Goal: Task Accomplishment & Management: Manage account settings

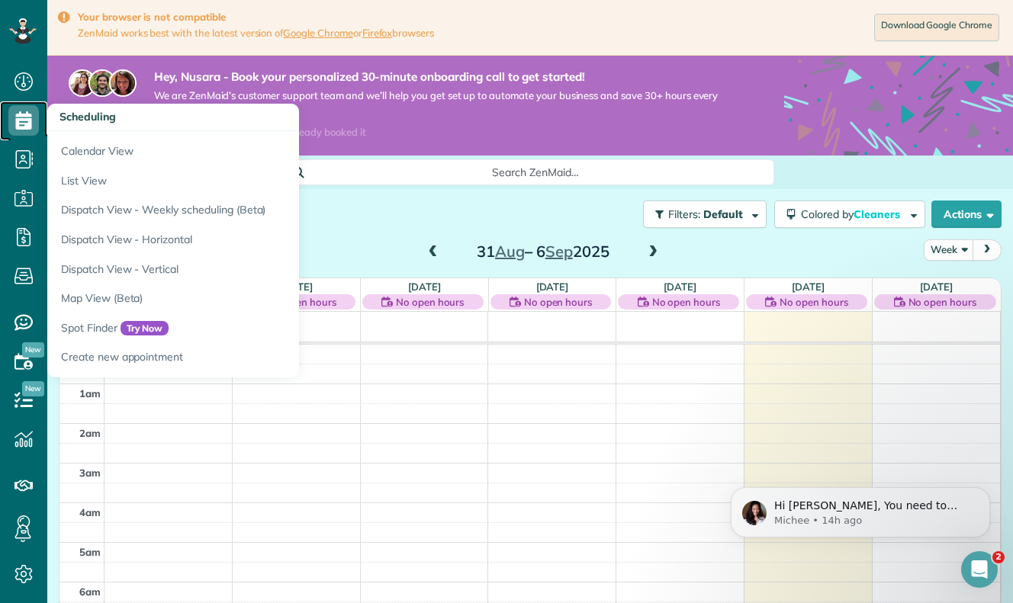
click at [21, 127] on icon at bounding box center [23, 120] width 30 height 30
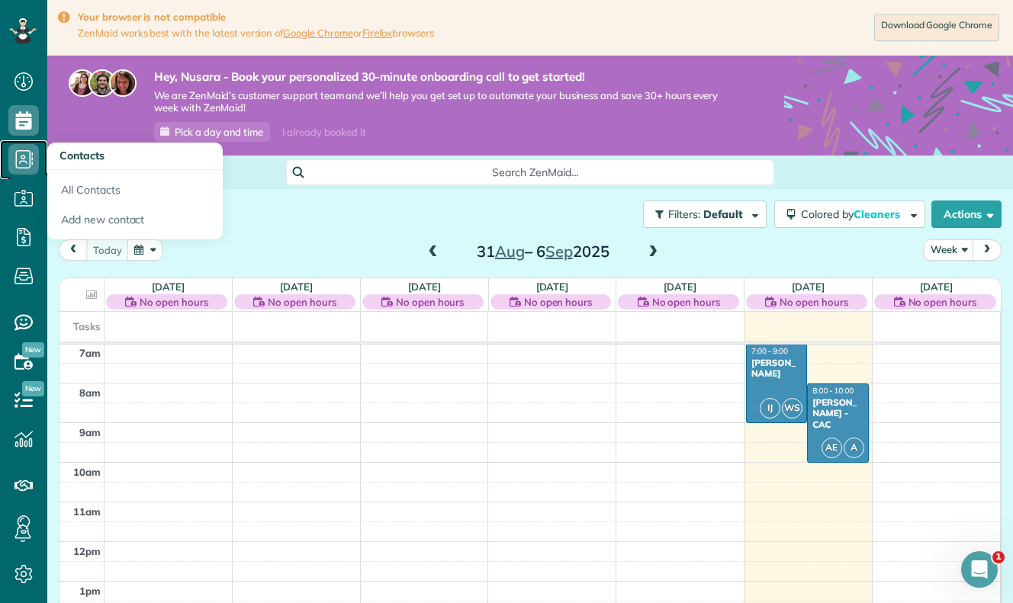
click at [24, 166] on icon at bounding box center [23, 159] width 30 height 30
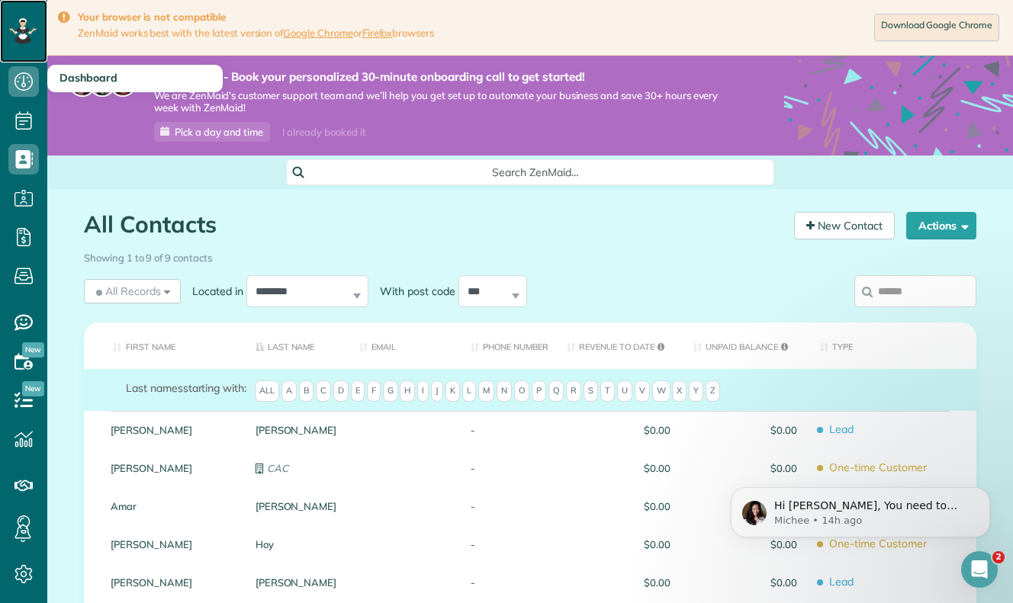
click at [26, 38] on icon at bounding box center [23, 31] width 26 height 26
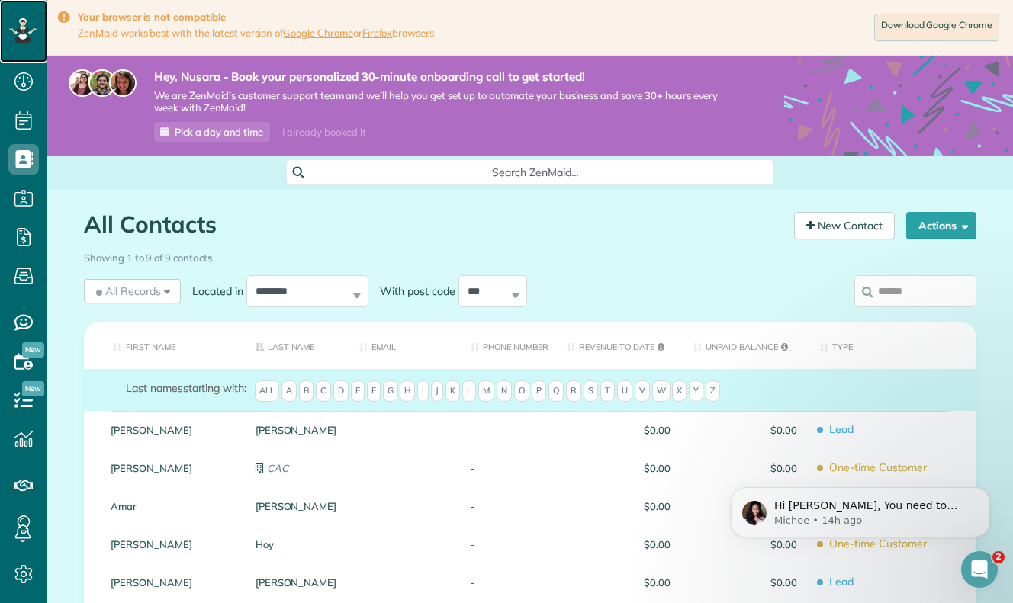
scroll to position [311, 0]
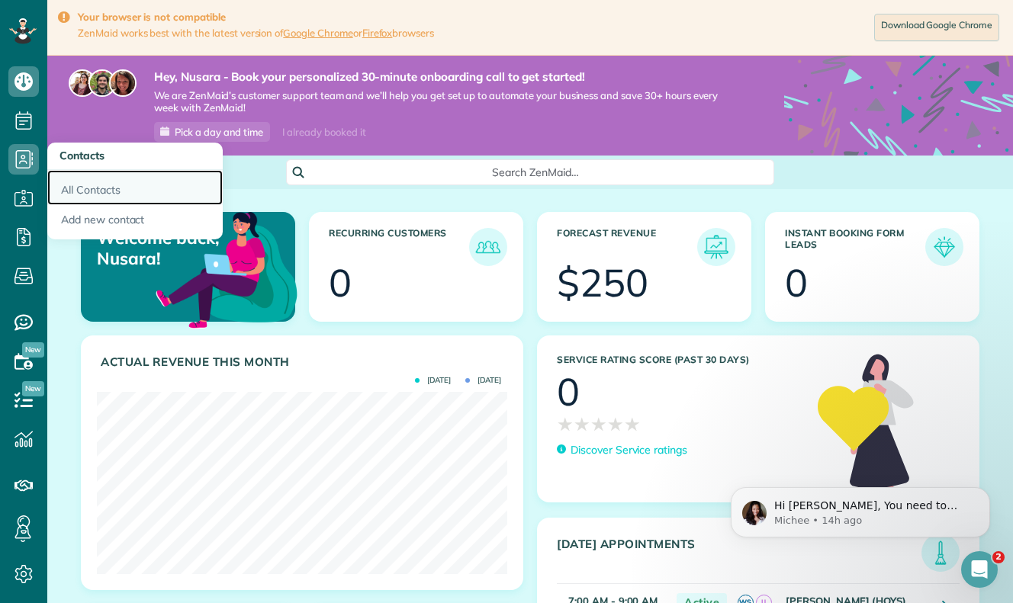
click at [98, 187] on link "All Contacts" at bounding box center [134, 187] width 175 height 35
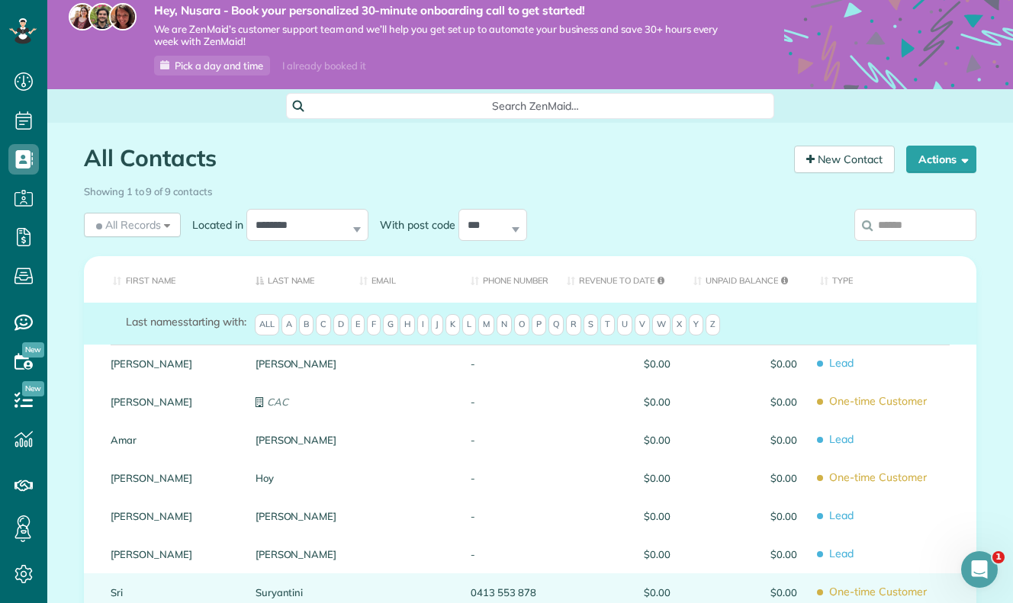
scroll to position [25, 0]
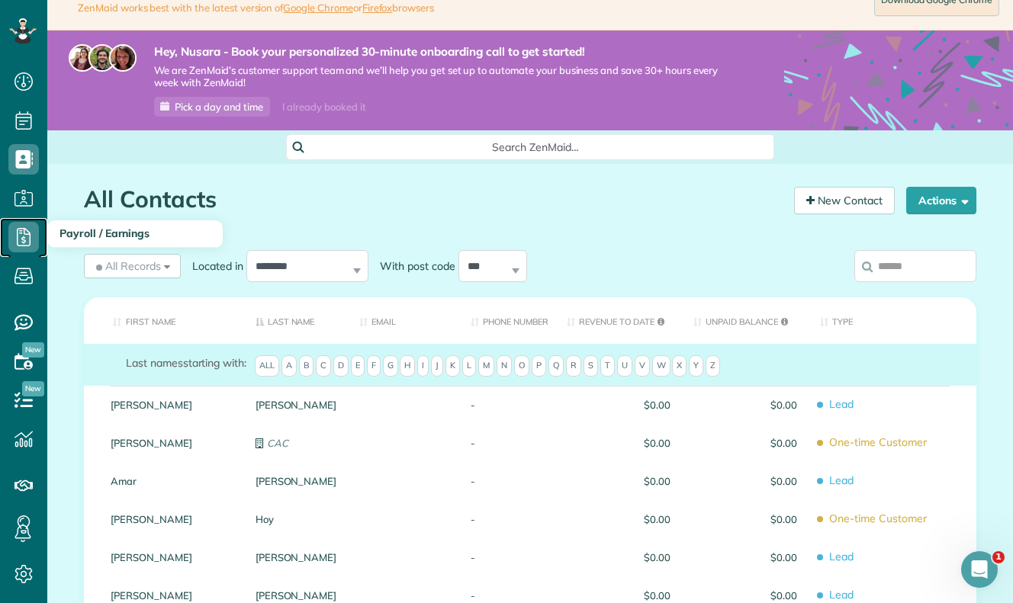
click at [19, 234] on icon at bounding box center [23, 237] width 30 height 30
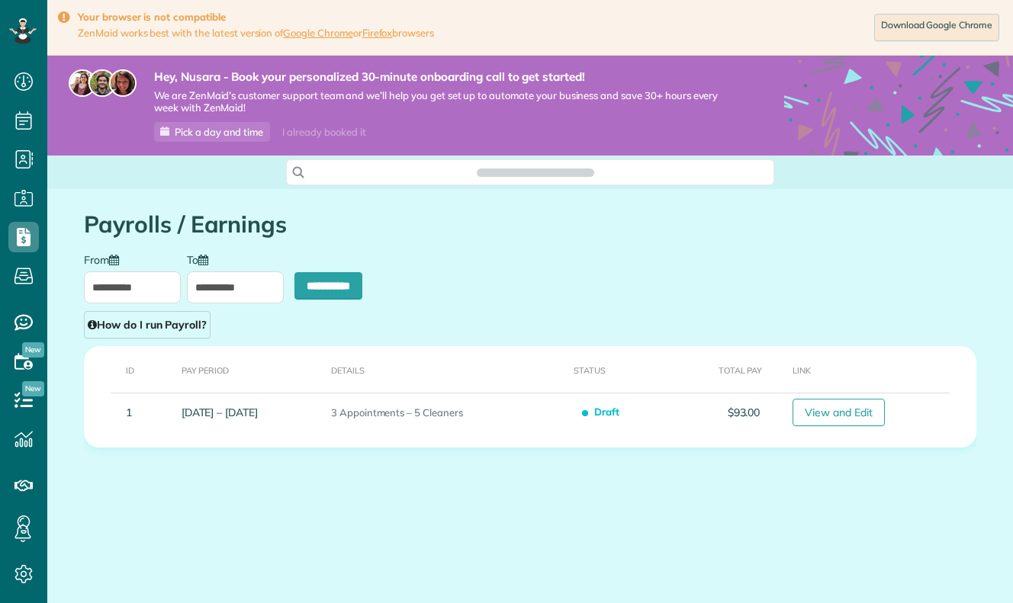
scroll to position [7, 7]
type input "**********"
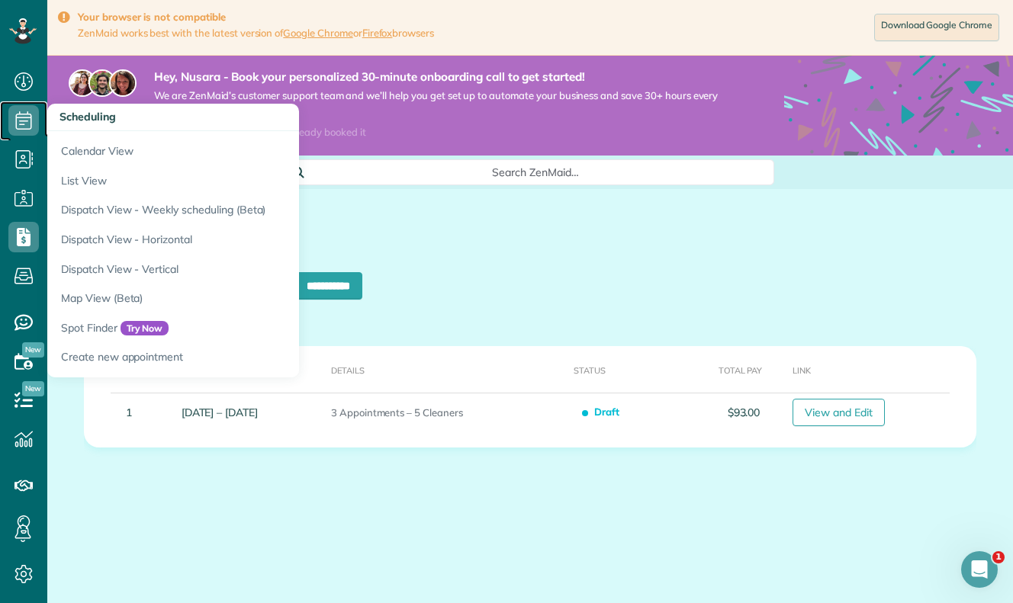
click at [27, 136] on span "Scheduling" at bounding box center [23, 136] width 30 height 1
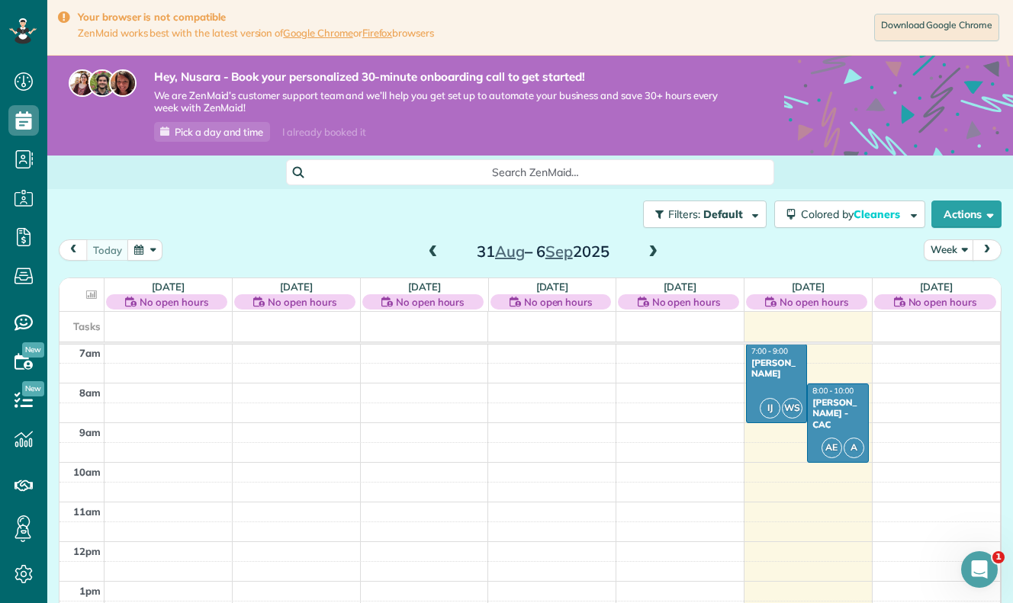
click at [651, 250] on span at bounding box center [652, 253] width 17 height 14
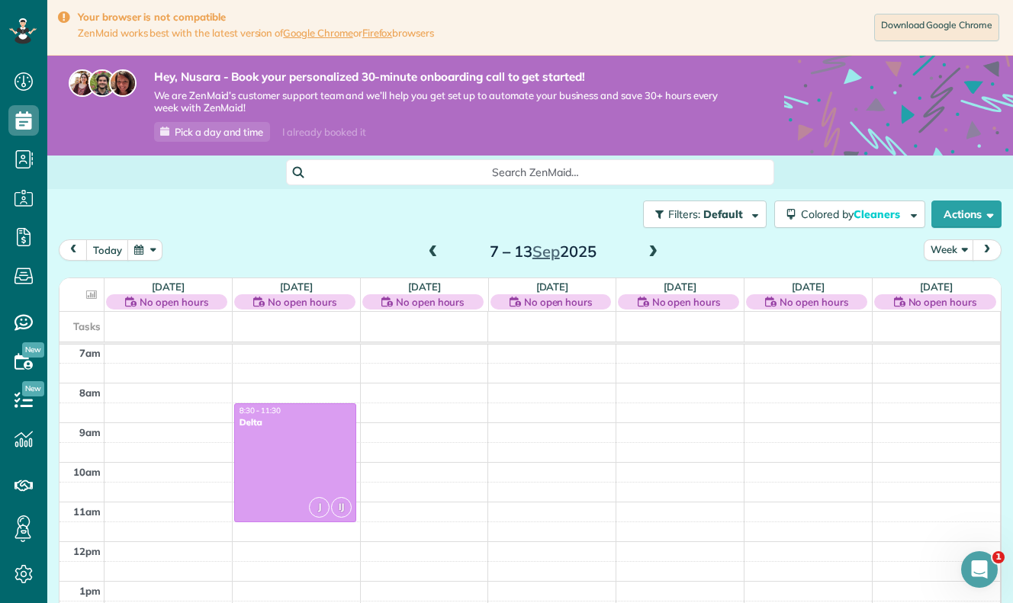
click at [943, 267] on div "[DATE] Week [DATE] – [DATE]" at bounding box center [530, 253] width 942 height 28
click at [948, 254] on button "Week" at bounding box center [948, 249] width 50 height 21
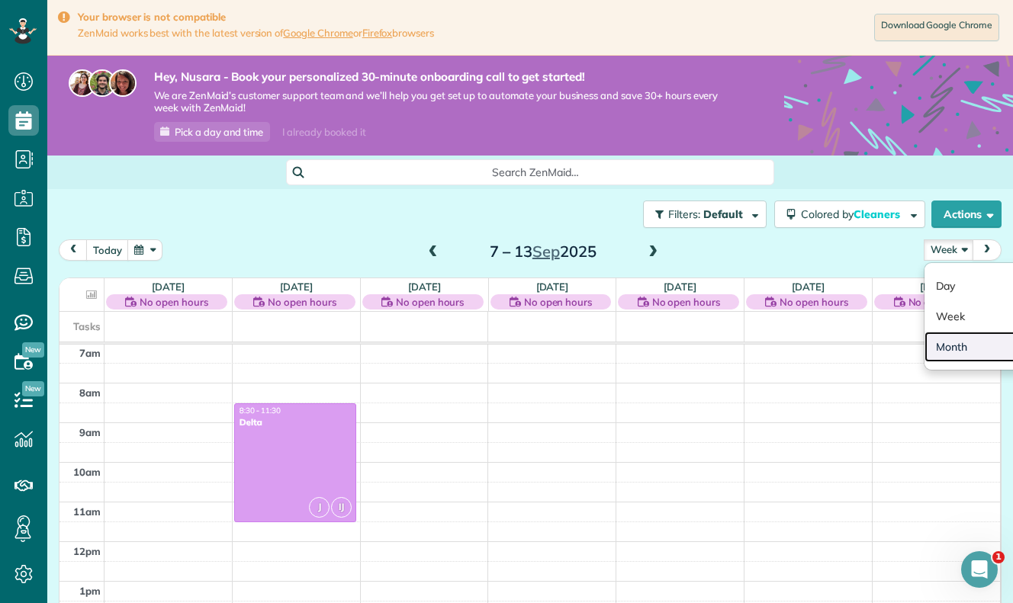
click at [942, 346] on link "Month" at bounding box center [984, 347] width 120 height 30
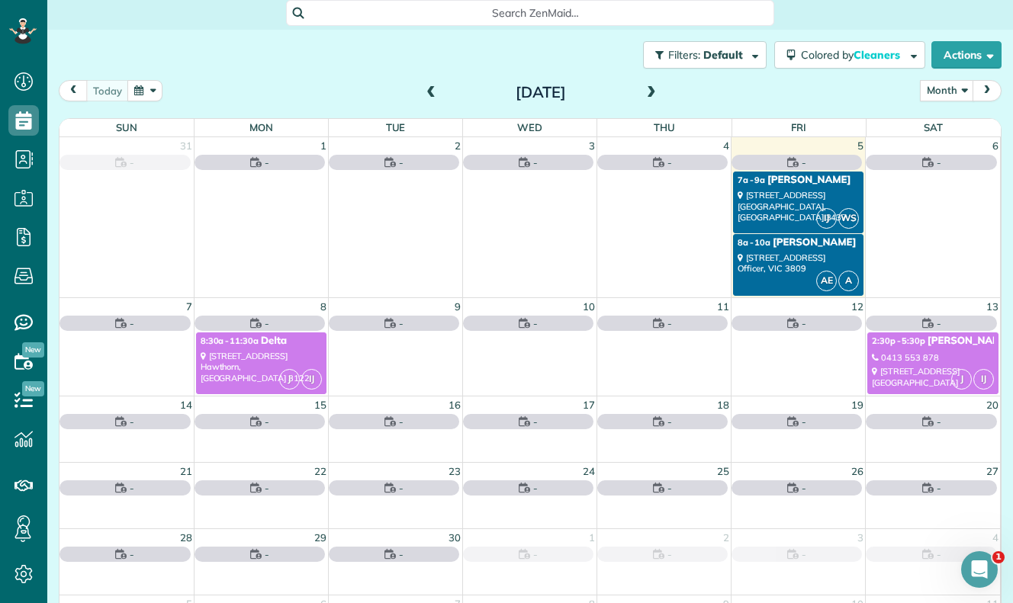
scroll to position [175, 0]
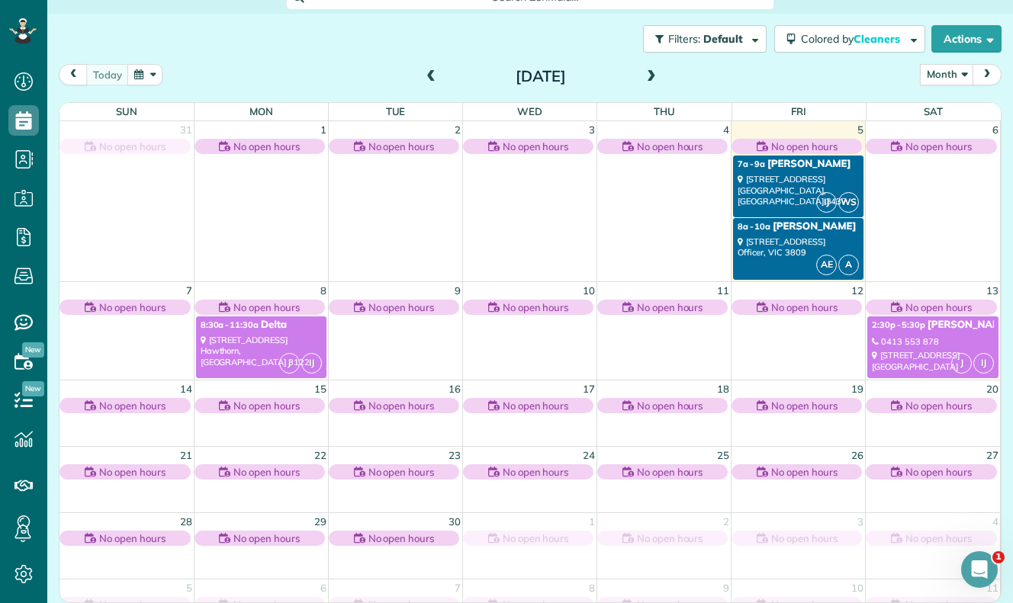
click at [749, 253] on div "[STREET_ADDRESS]" at bounding box center [797, 247] width 121 height 22
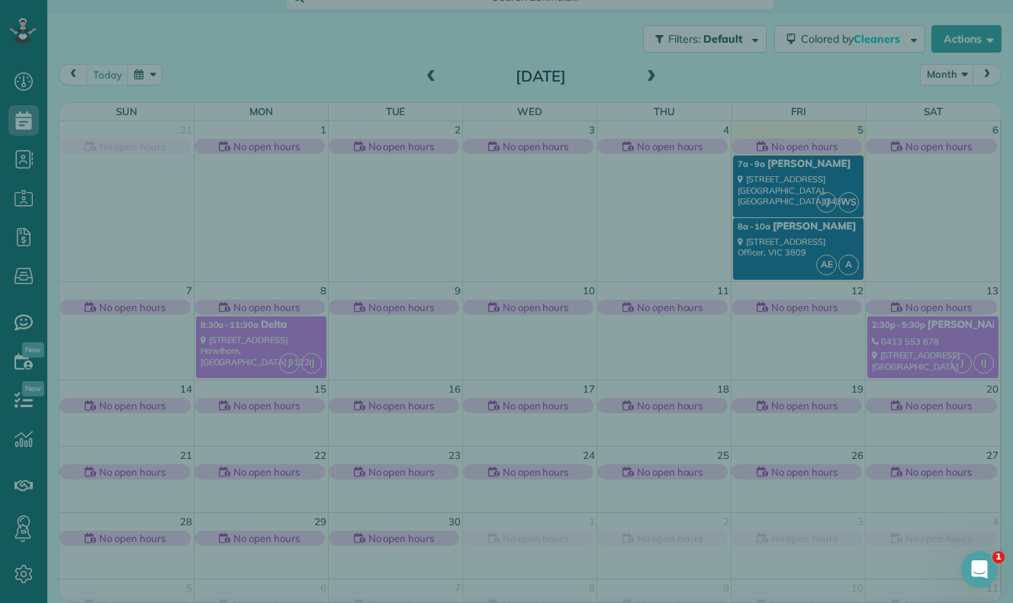
click at [749, 253] on div at bounding box center [836, 264] width 328 height 34
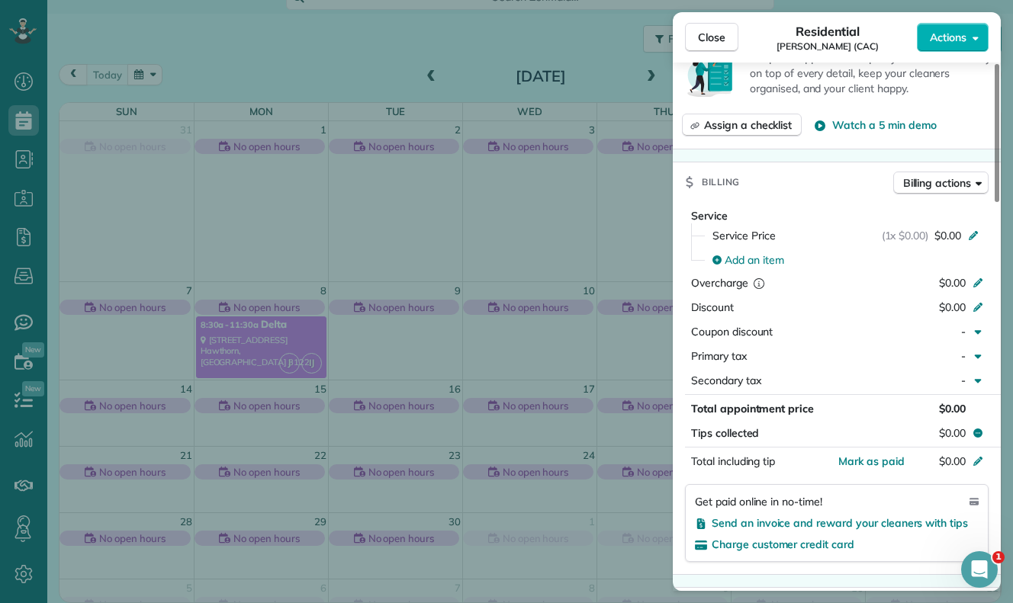
scroll to position [679, 0]
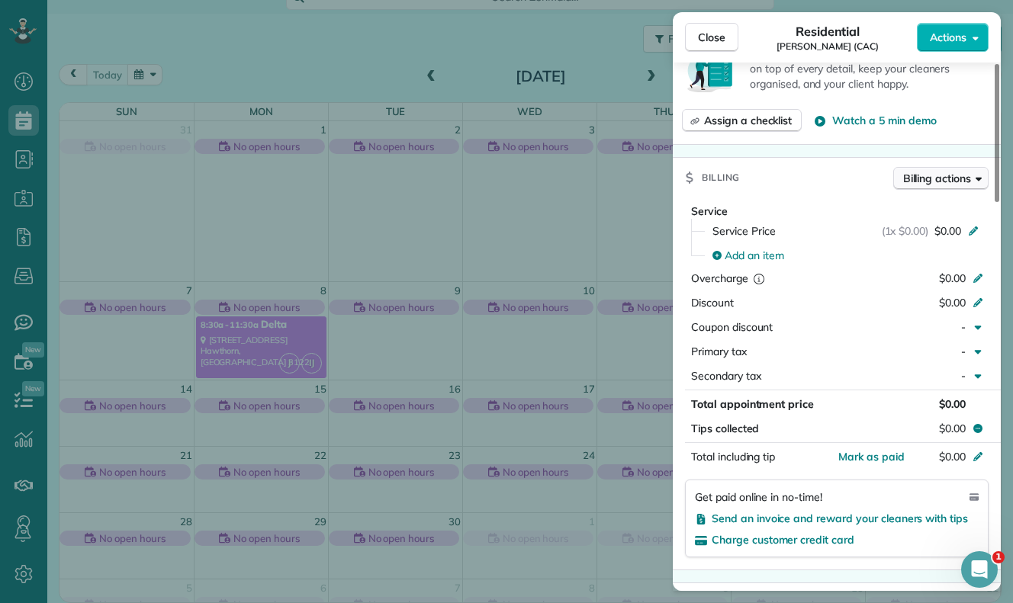
click at [905, 181] on span "Billing actions" at bounding box center [937, 178] width 68 height 15
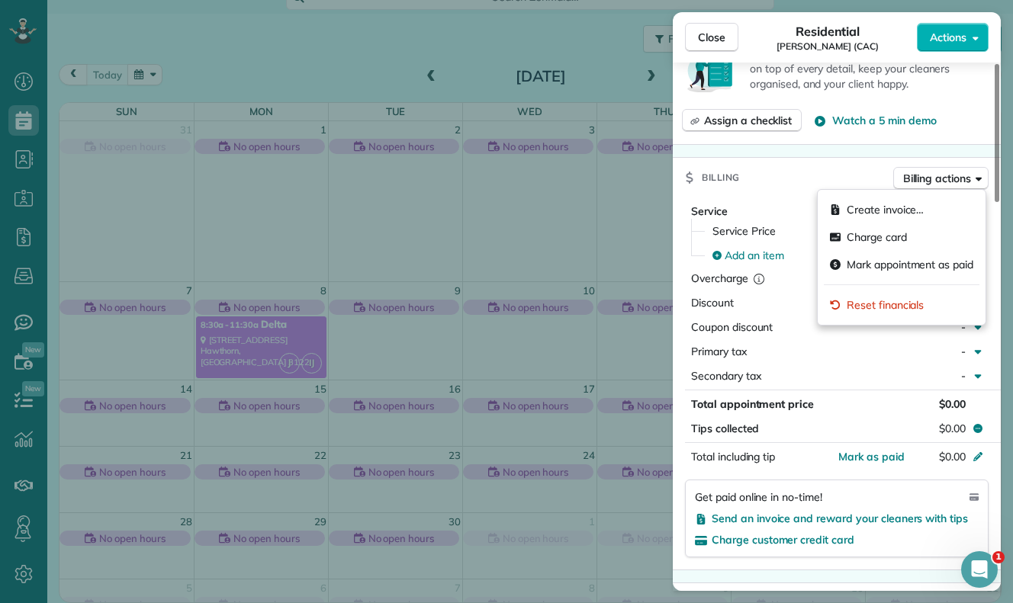
click at [811, 166] on div "Billing Billing actions" at bounding box center [836, 178] width 328 height 40
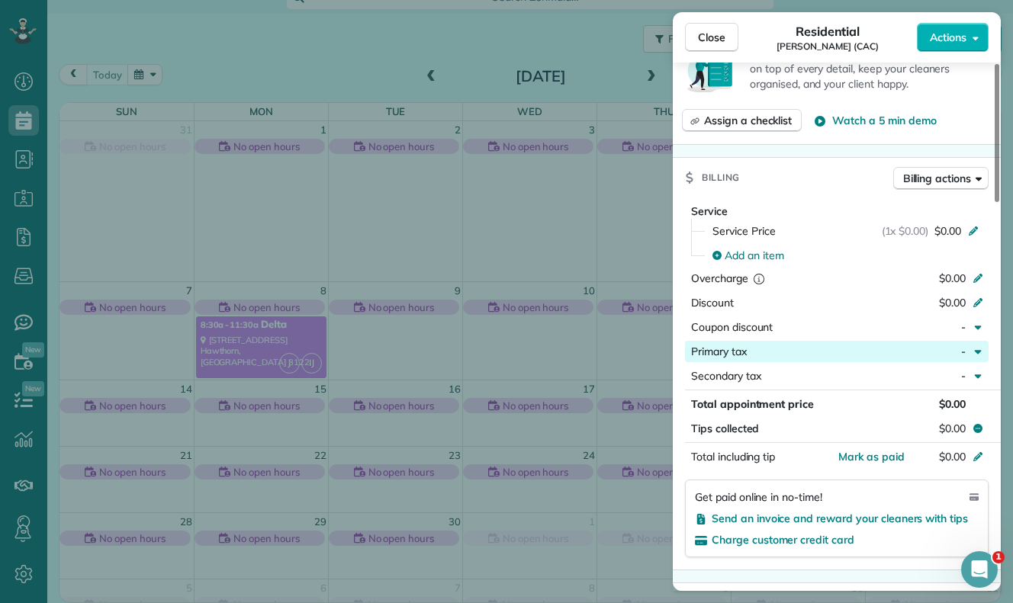
click at [785, 352] on div "Primary tax" at bounding box center [798, 351] width 214 height 15
click at [683, 255] on div "Service Service Price (1x $0.00) $0.00 Add an item Overcharge $0.00 Discount $0…" at bounding box center [836, 297] width 328 height 186
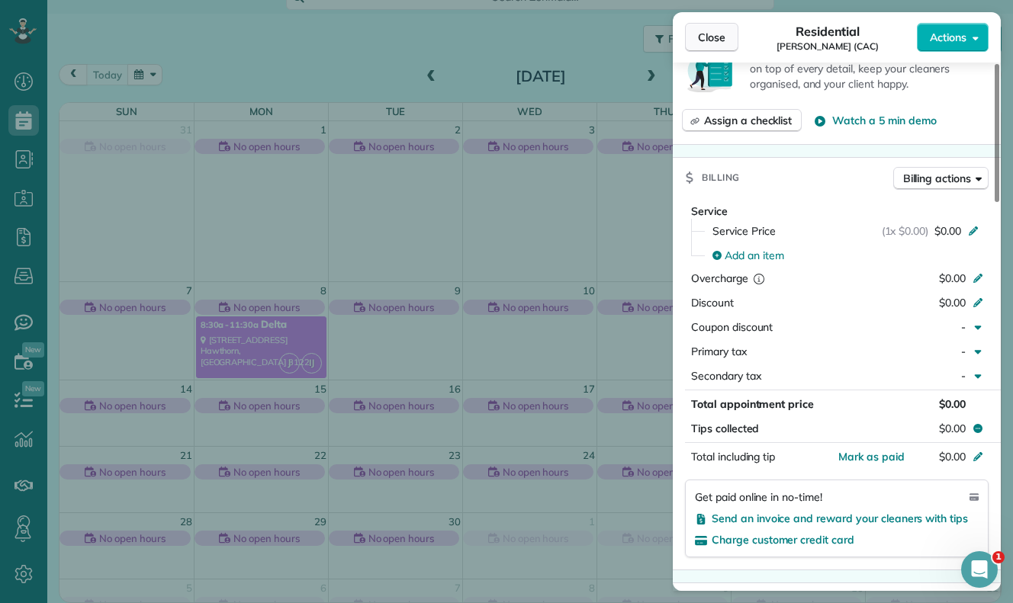
click at [706, 32] on span "Close" at bounding box center [711, 37] width 27 height 15
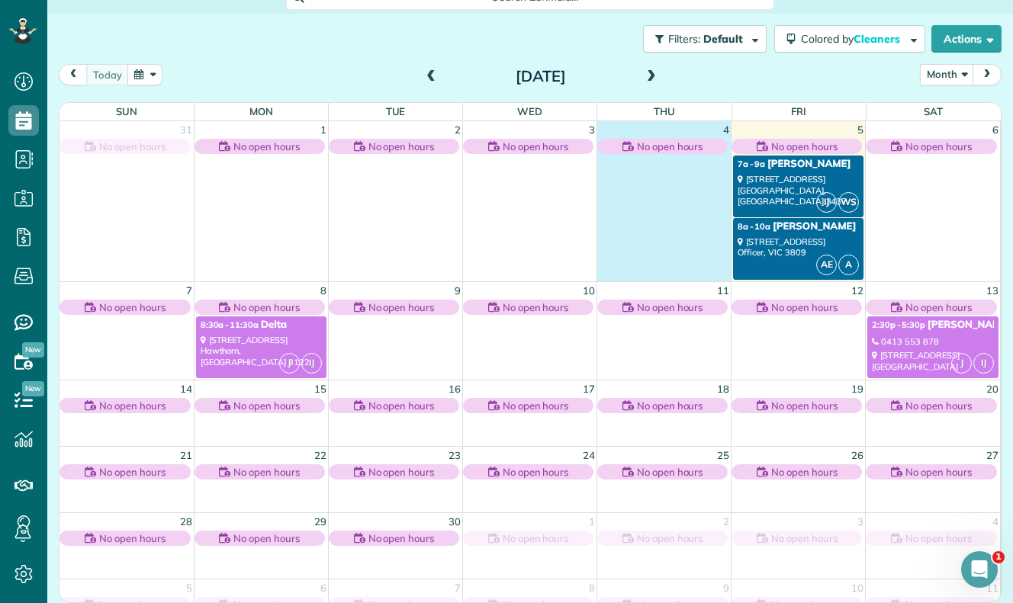
click at [674, 168] on td at bounding box center [664, 217] width 134 height 126
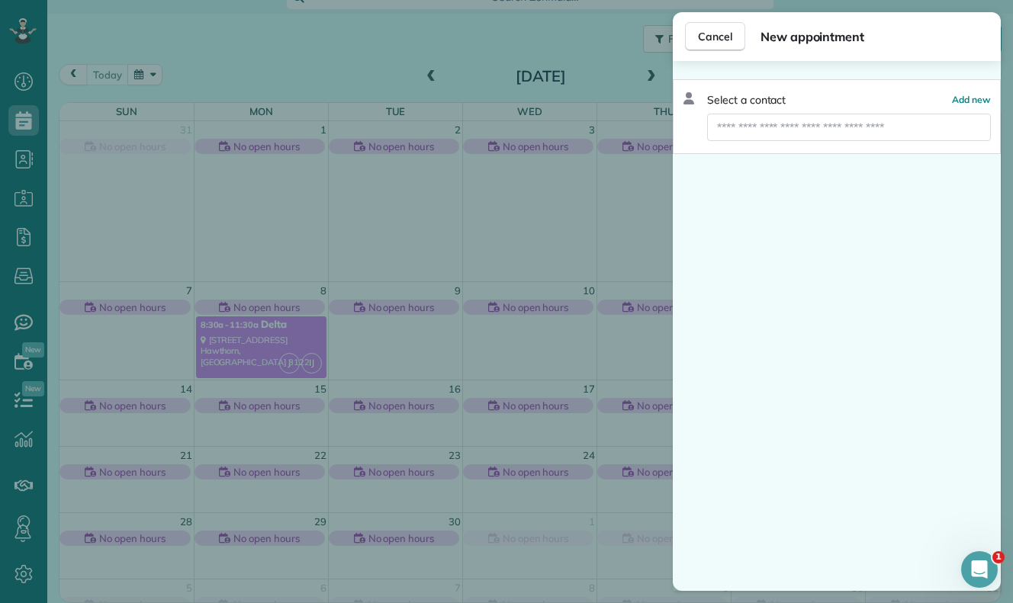
click at [570, 85] on div "Cancel New appointment Select a contact Add new" at bounding box center [506, 301] width 1013 height 603
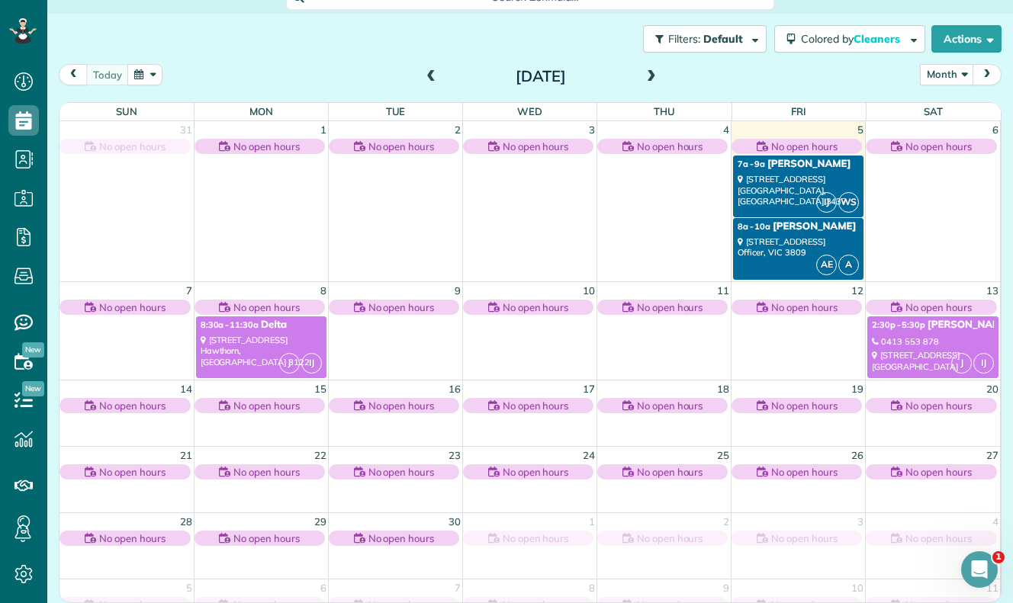
click at [301, 36] on div "Filters: Default Colored by Cleaners Color by Cleaner Color by Team Color by St…" at bounding box center [529, 39] width 965 height 50
click at [247, 205] on td at bounding box center [261, 217] width 134 height 126
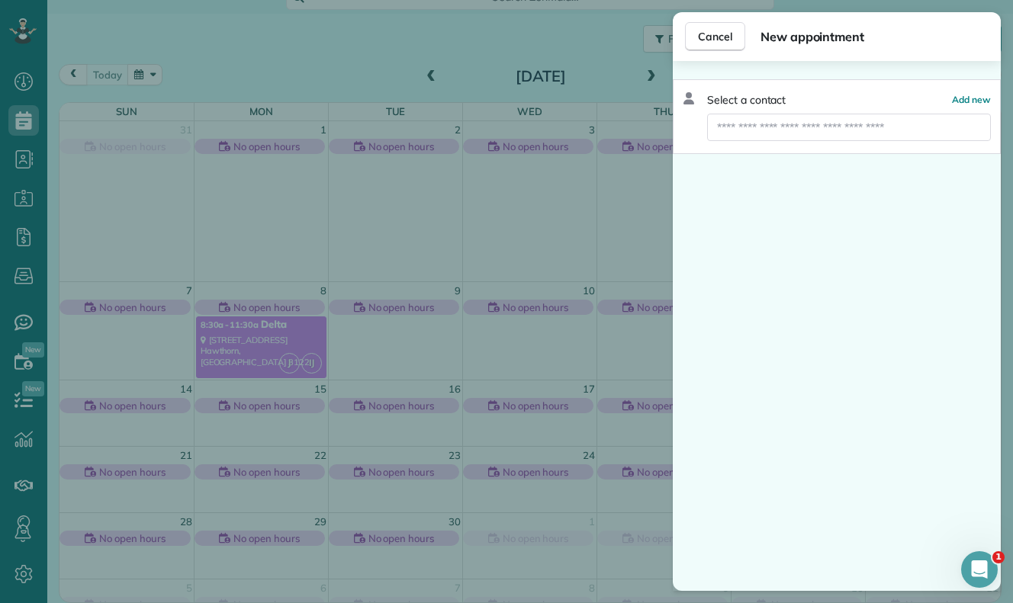
click at [265, 35] on div "Cancel New appointment Select a contact Add new" at bounding box center [506, 301] width 1013 height 603
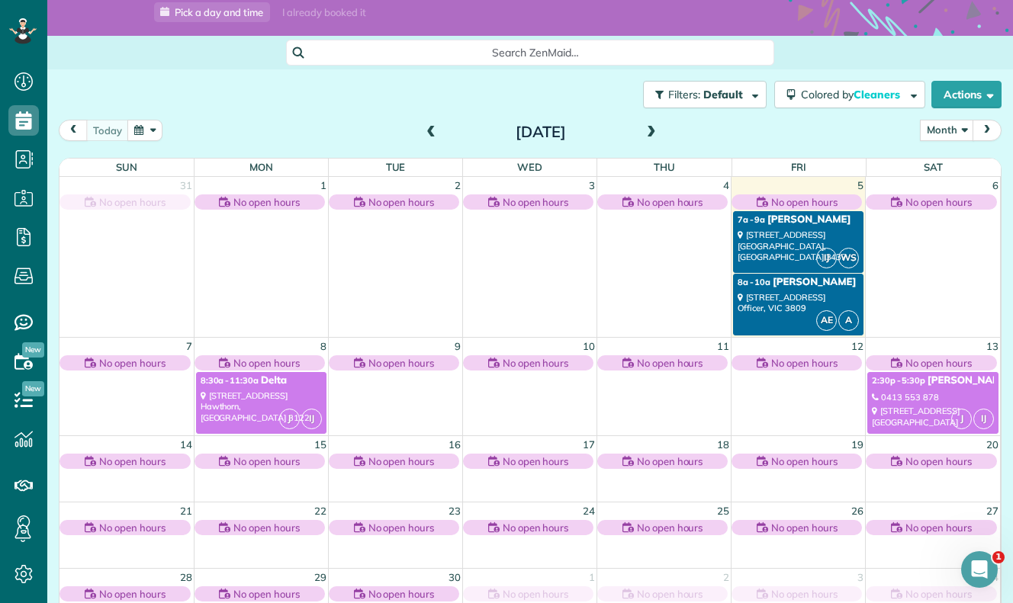
scroll to position [175, 0]
